Goal: Task Accomplishment & Management: Use online tool/utility

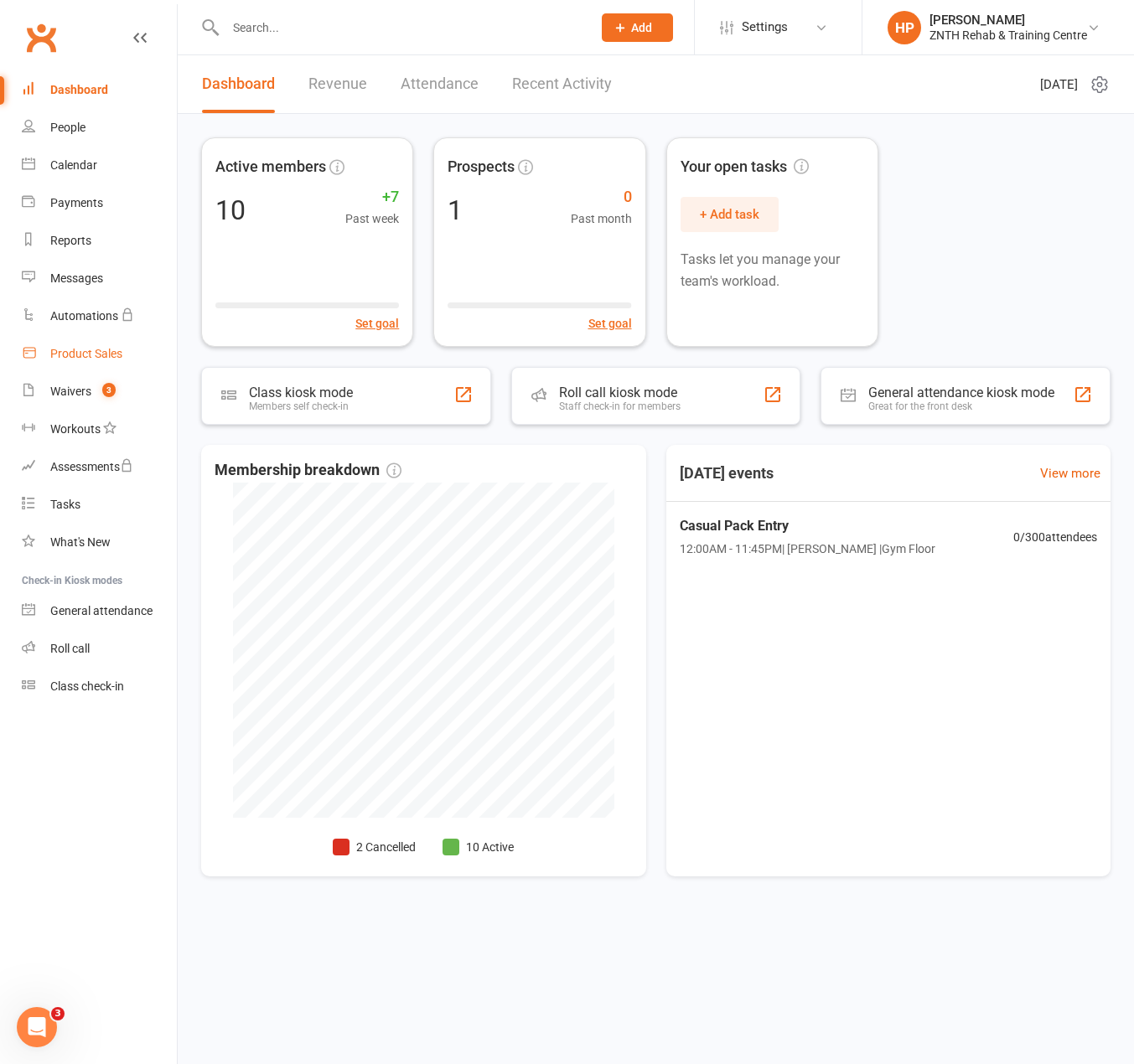
click at [99, 362] on link "Product Sales" at bounding box center [99, 354] width 155 height 38
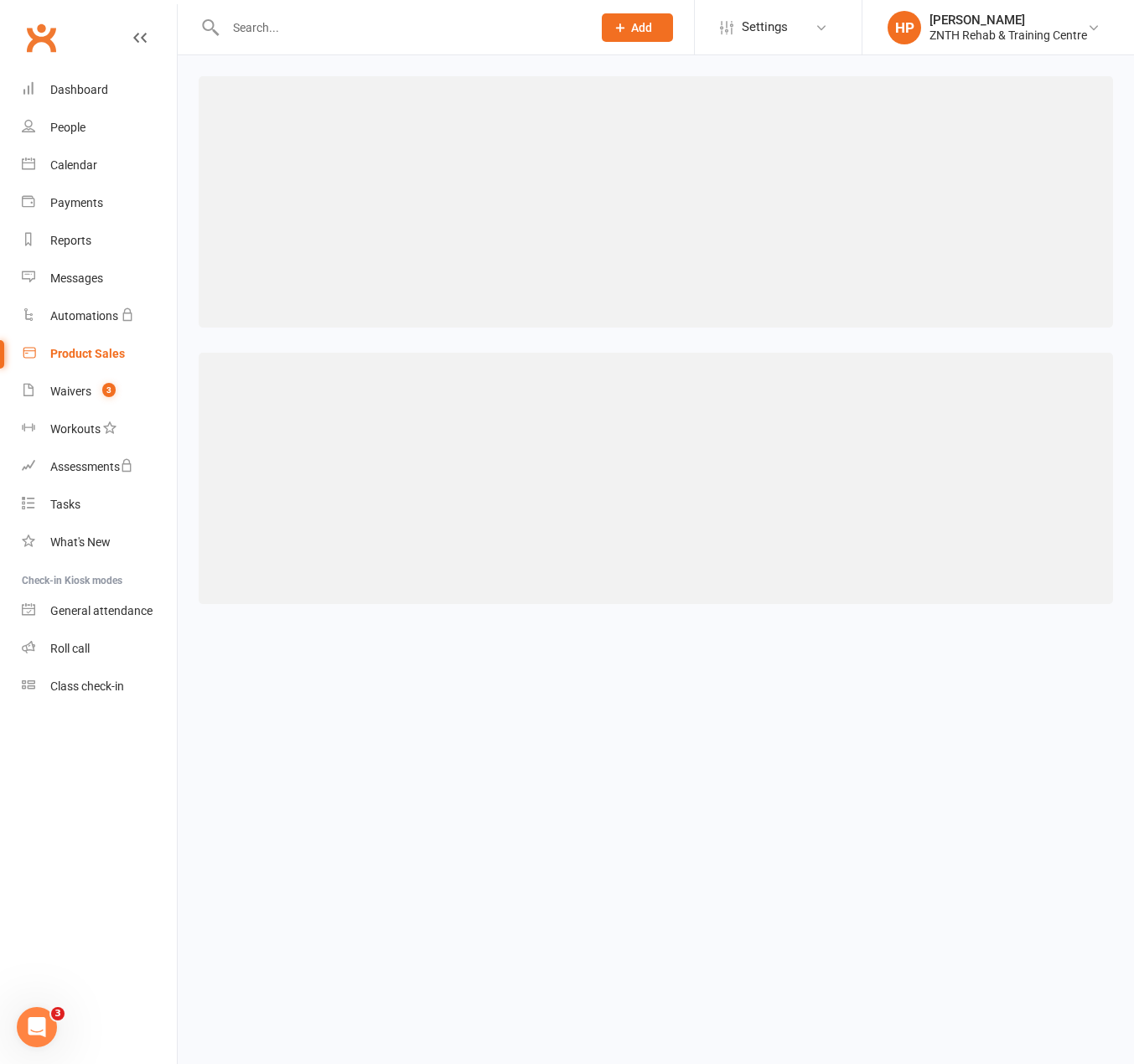
select select "100"
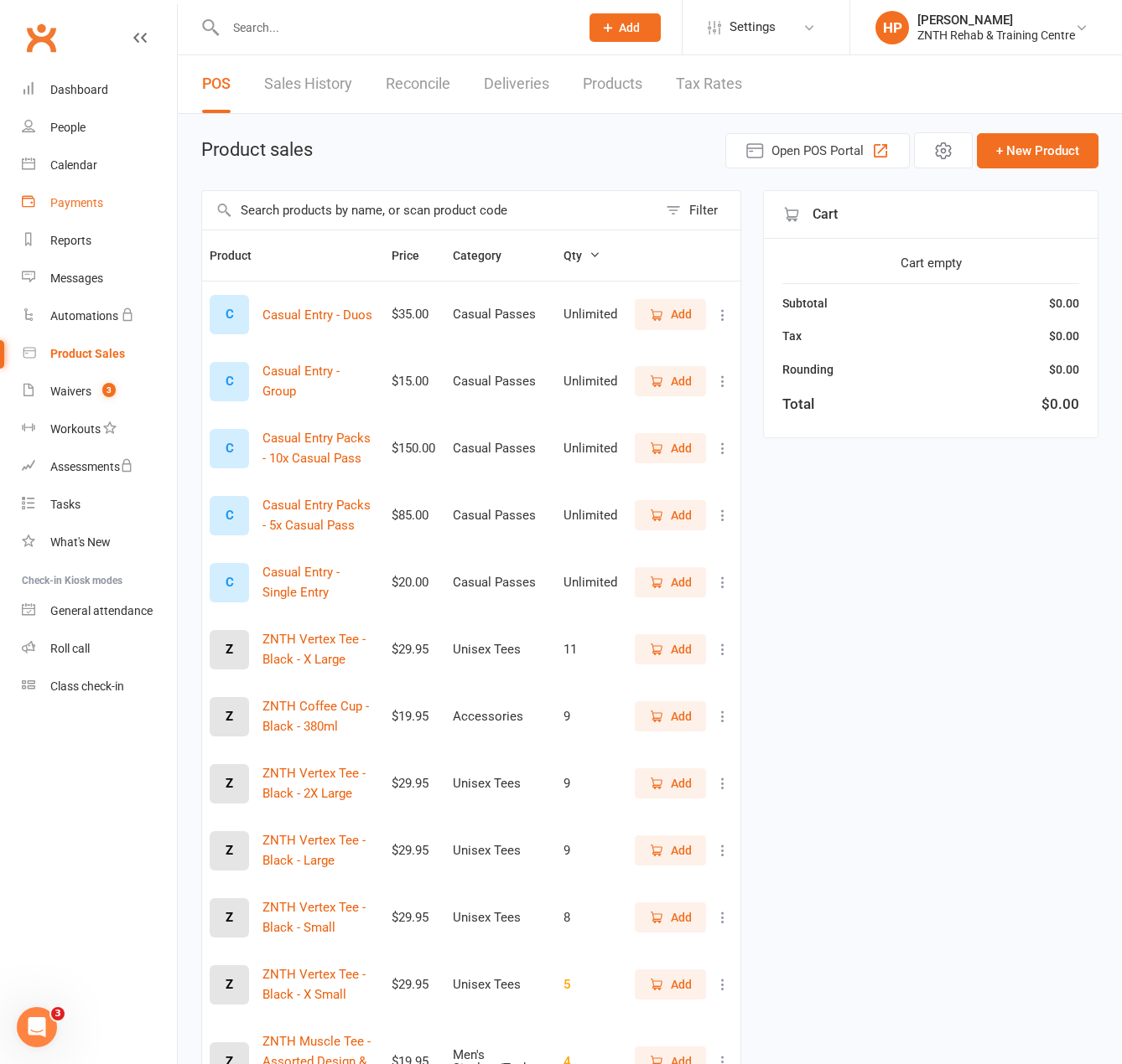
click at [91, 210] on link "Payments" at bounding box center [99, 203] width 155 height 38
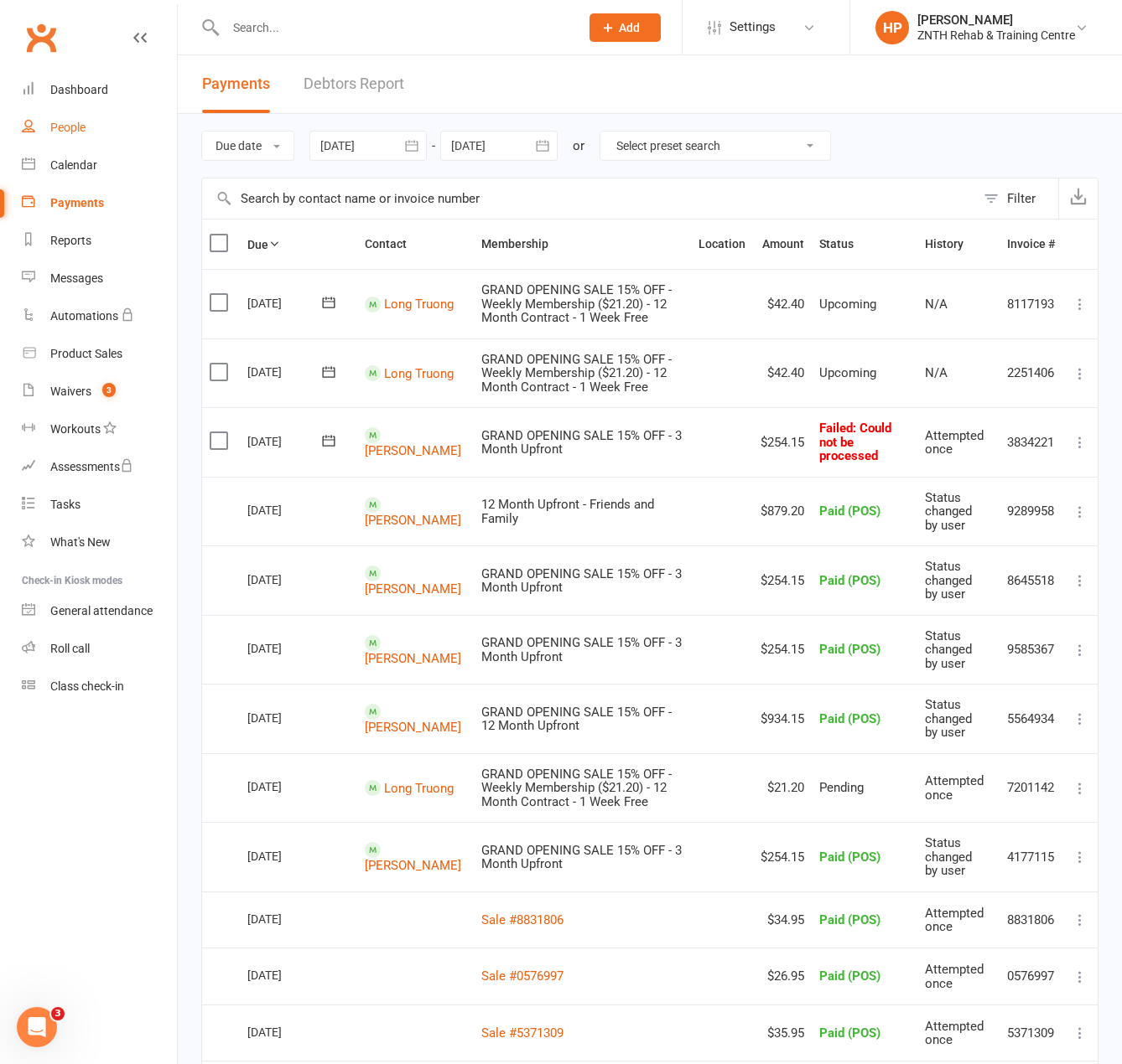
click at [73, 117] on link "People" at bounding box center [99, 128] width 155 height 38
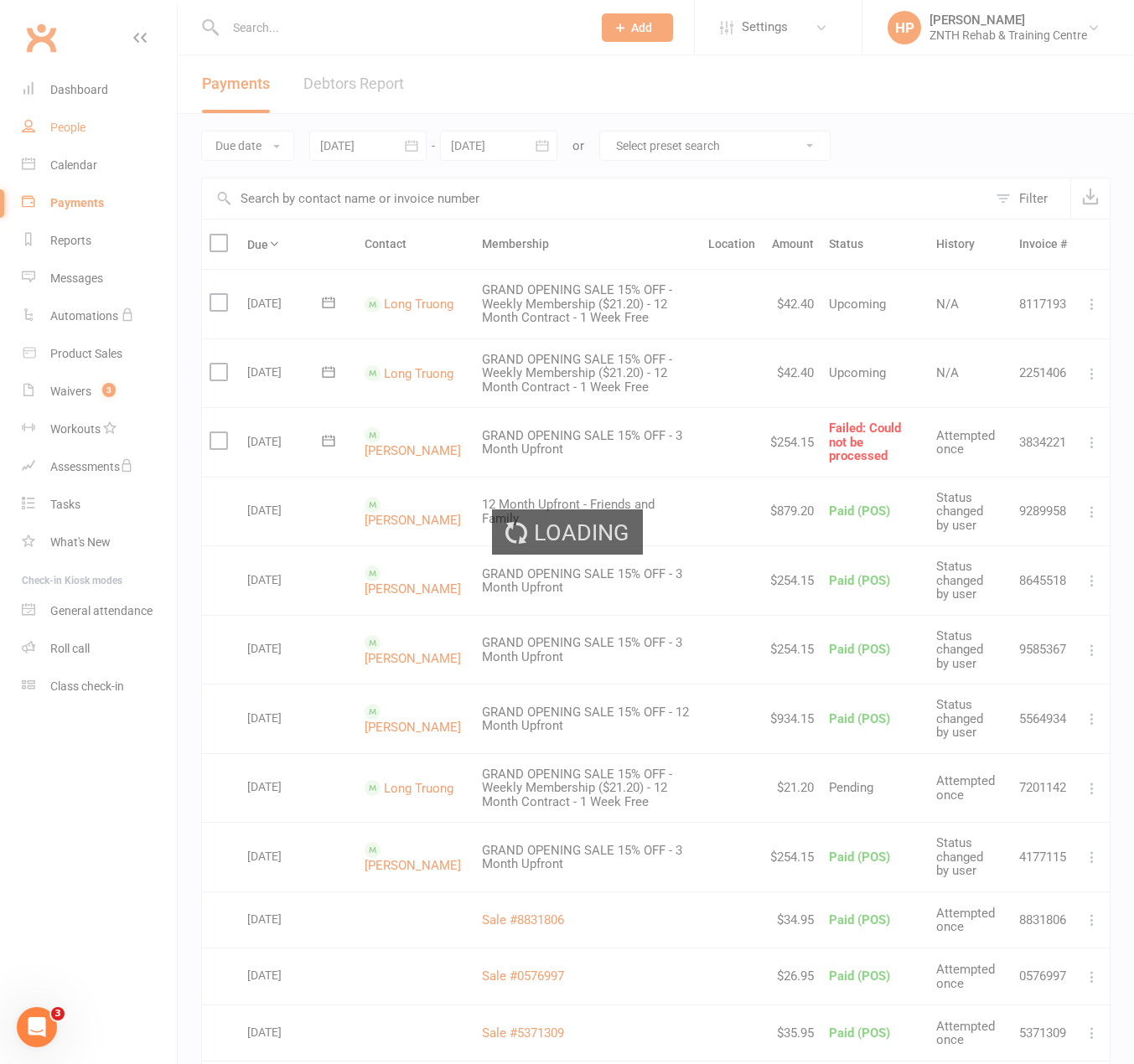
select select "50"
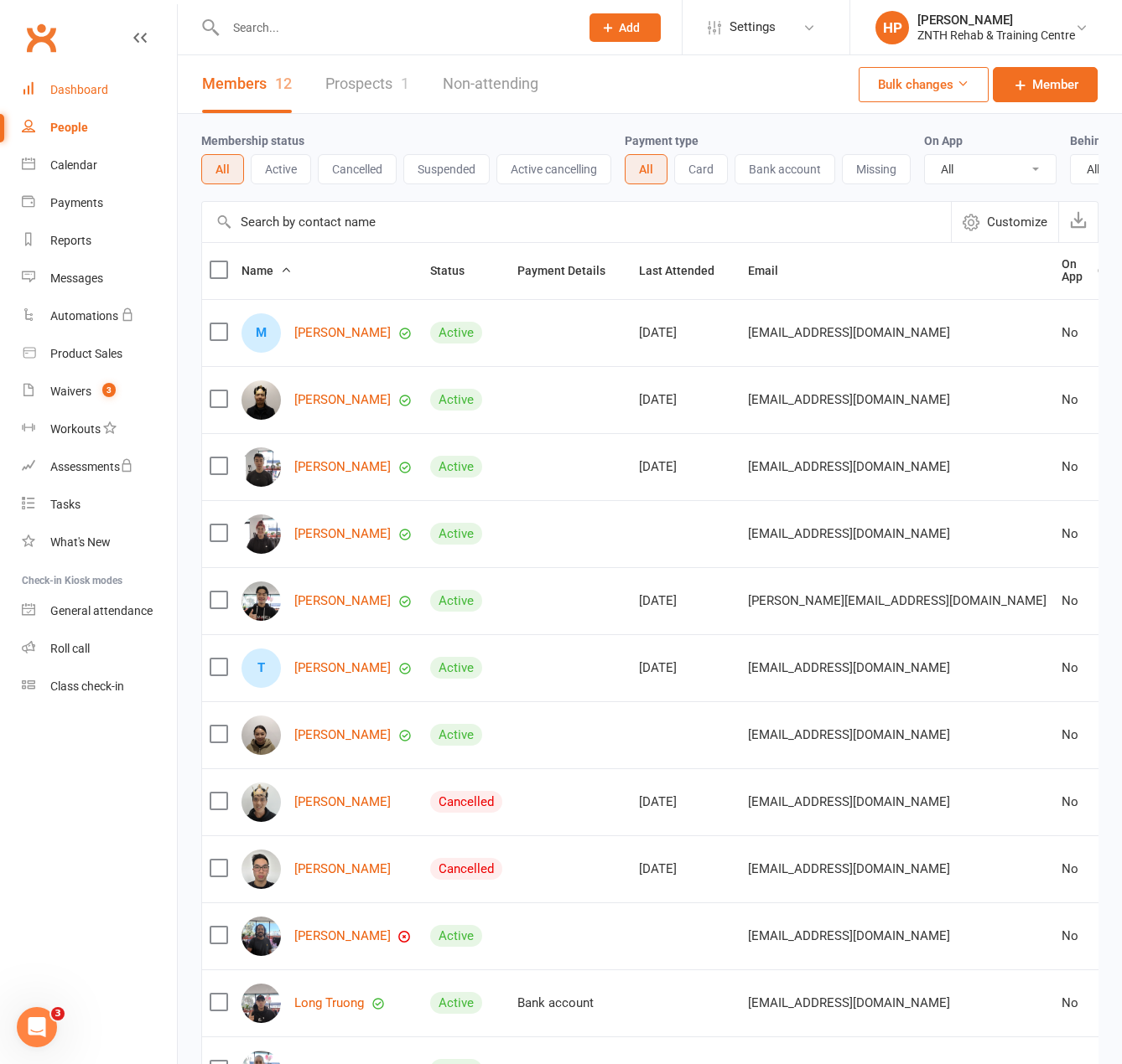
click at [67, 91] on div "Dashboard" at bounding box center [79, 90] width 58 height 13
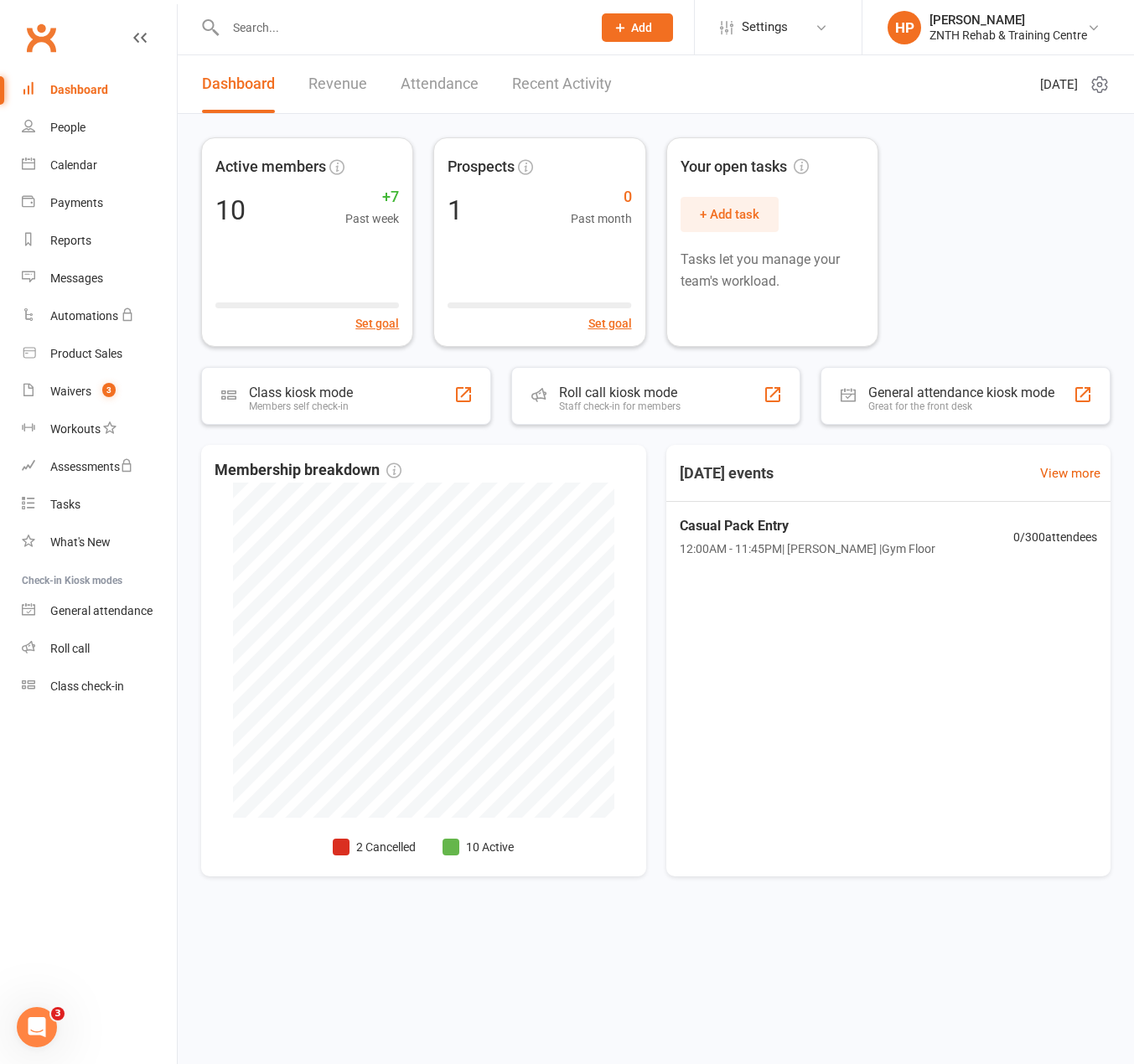
click at [359, 87] on link "Revenue" at bounding box center [338, 83] width 59 height 58
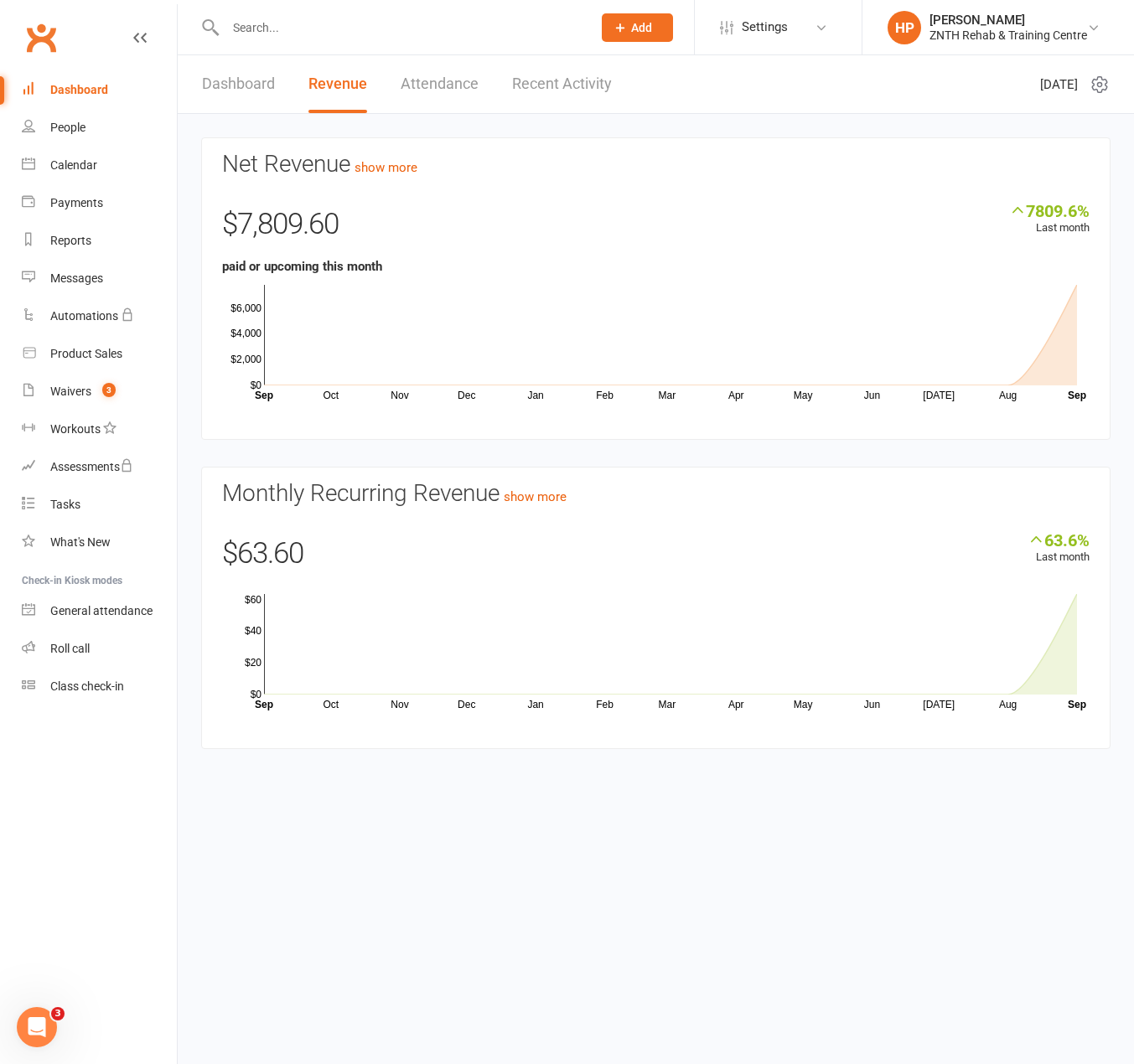
click at [269, 95] on link "Dashboard" at bounding box center [239, 83] width 73 height 58
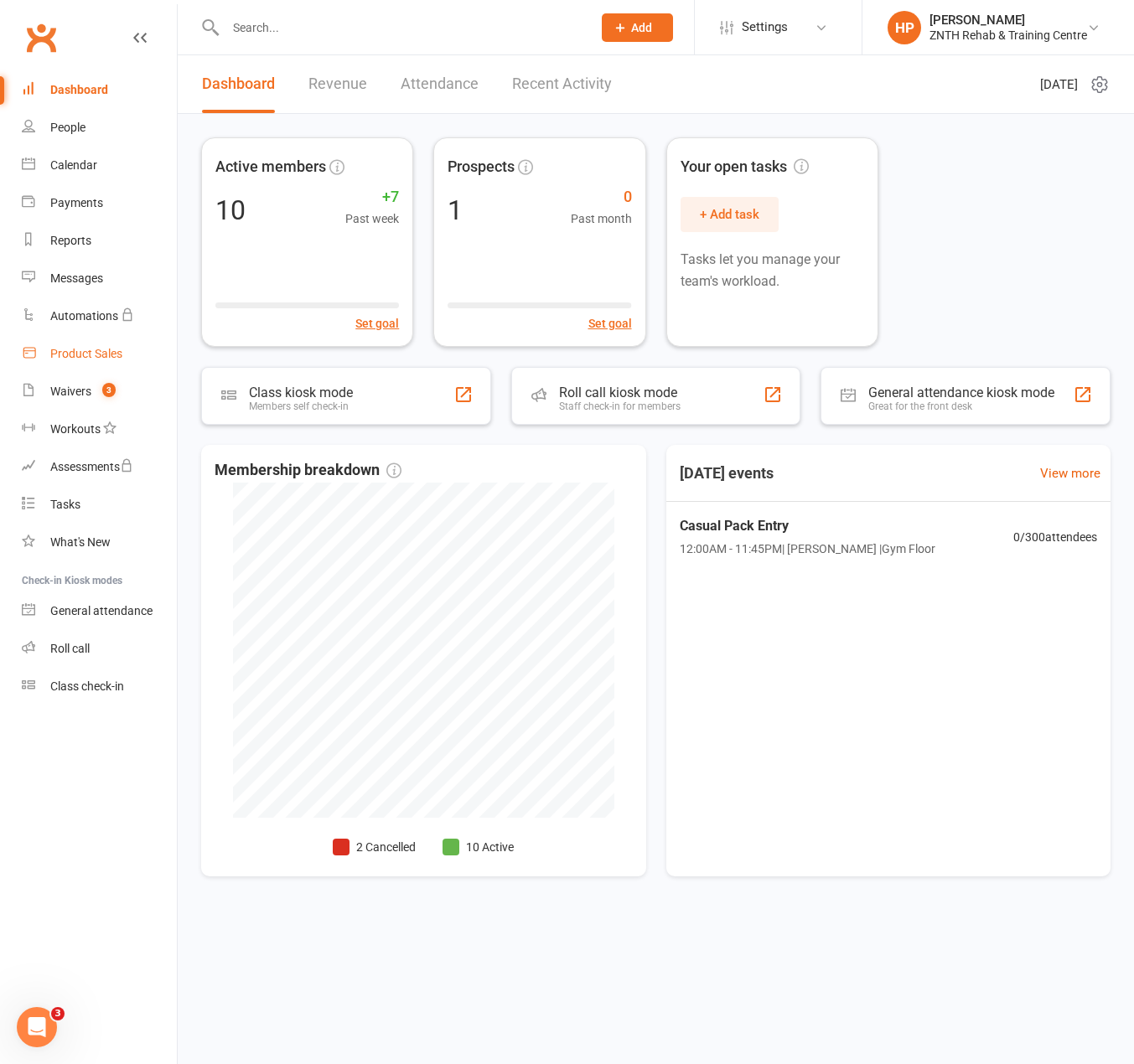
click at [106, 344] on link "Product Sales" at bounding box center [99, 354] width 155 height 38
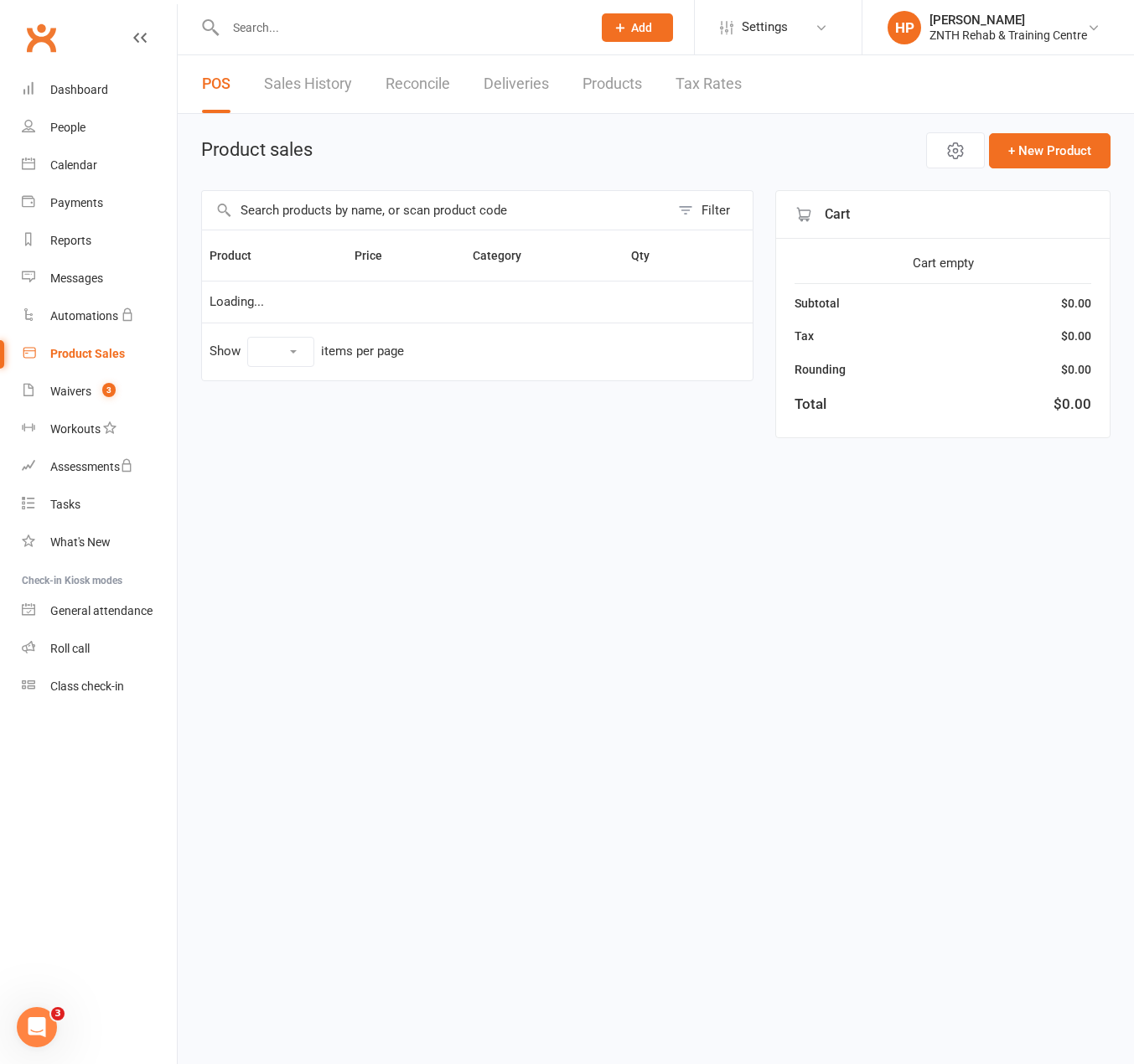
select select "100"
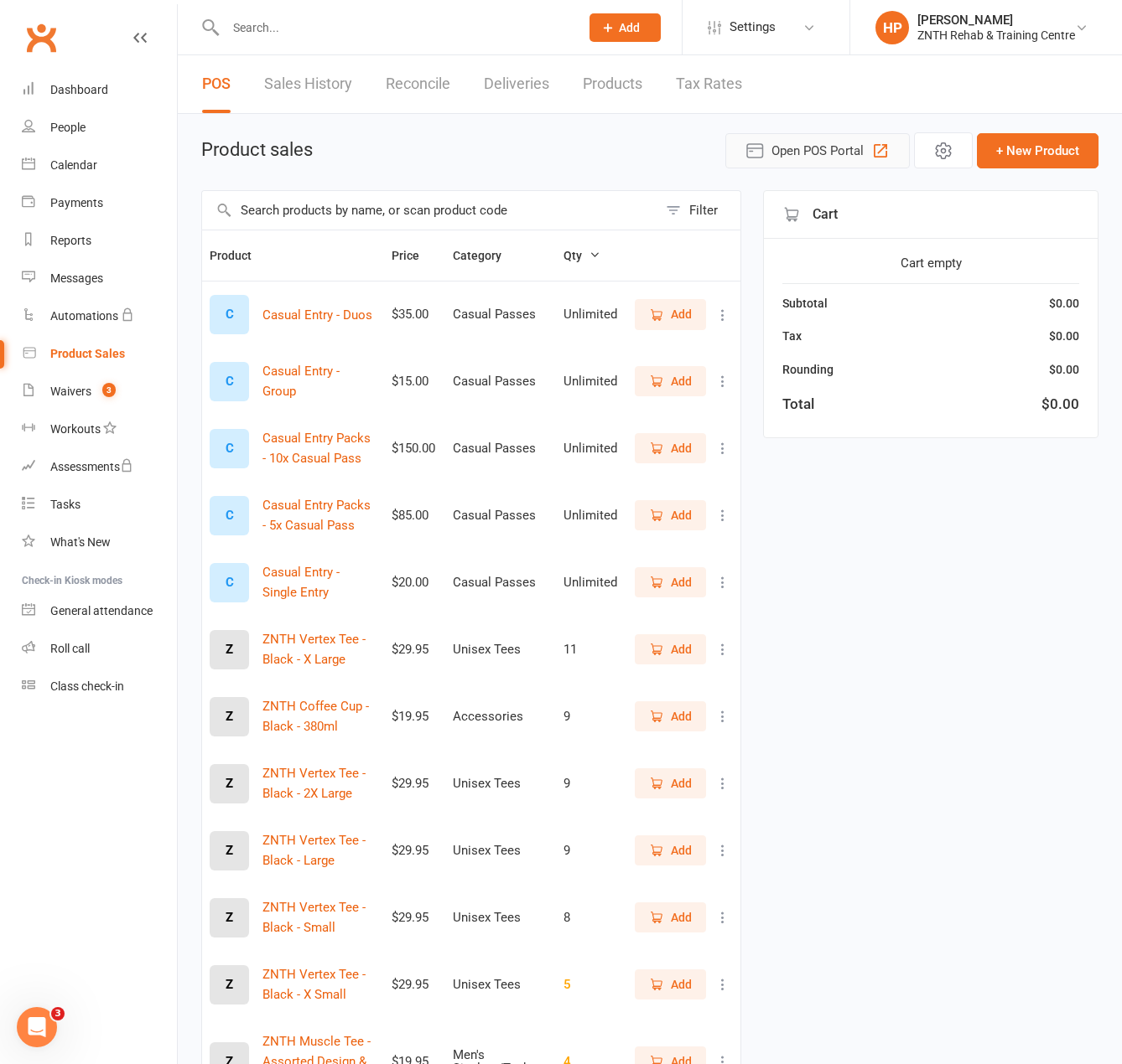
click at [796, 152] on span "Open POS Portal" at bounding box center [818, 151] width 92 height 20
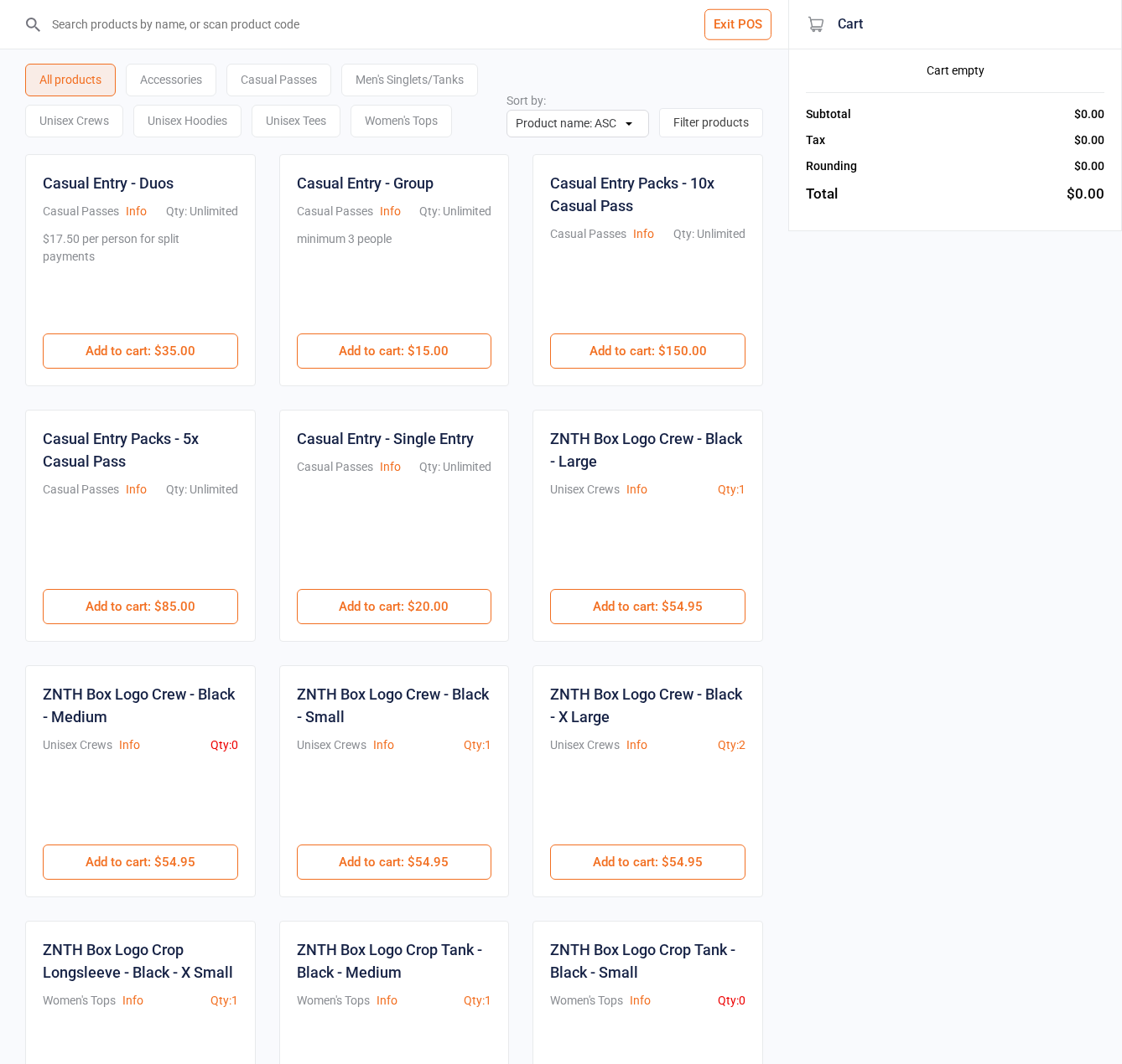
click at [237, 27] on input "search" at bounding box center [404, 24] width 721 height 49
click at [515, 36] on input "search" at bounding box center [404, 24] width 721 height 49
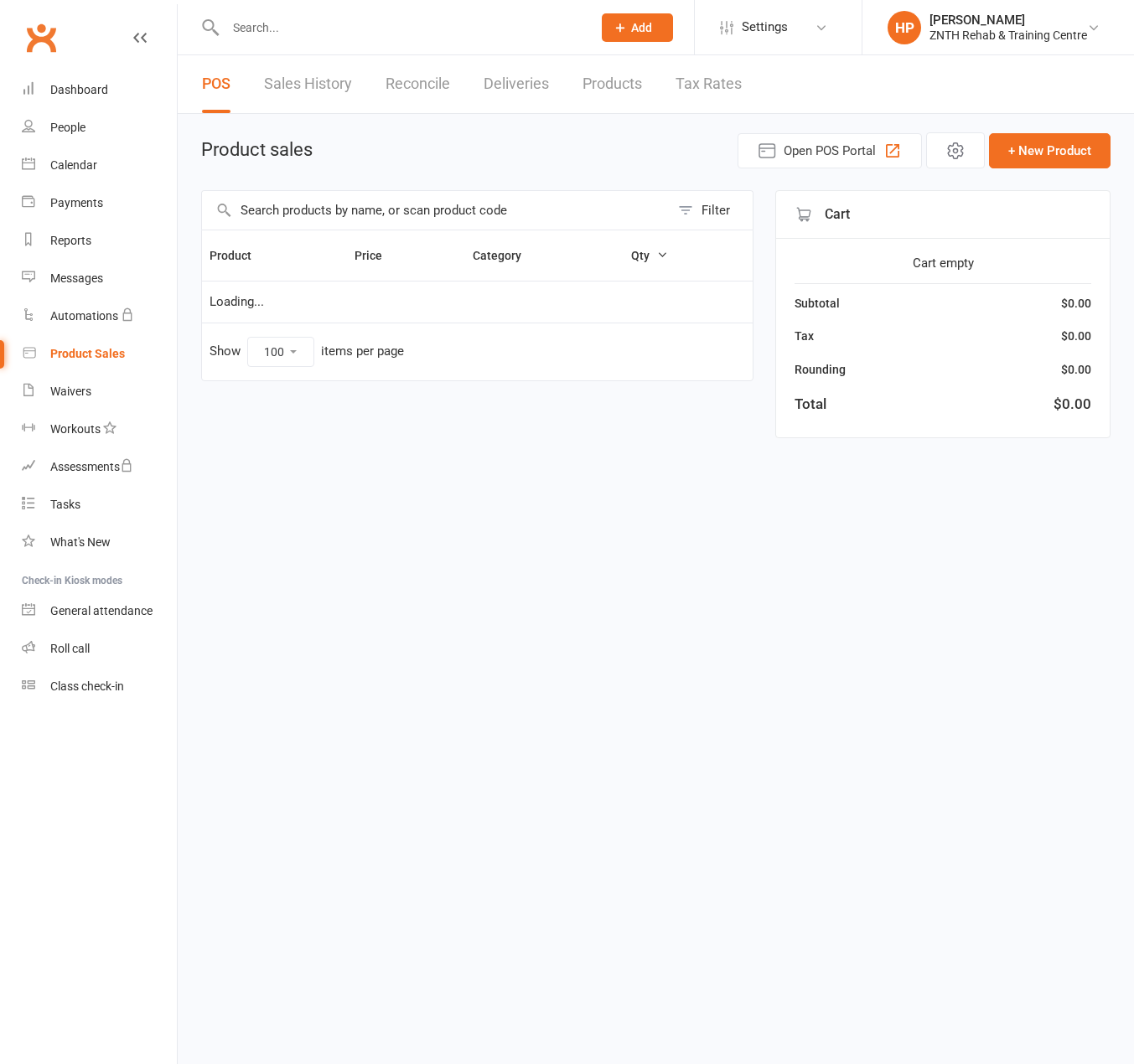
select select "100"
